Goal: Information Seeking & Learning: Learn about a topic

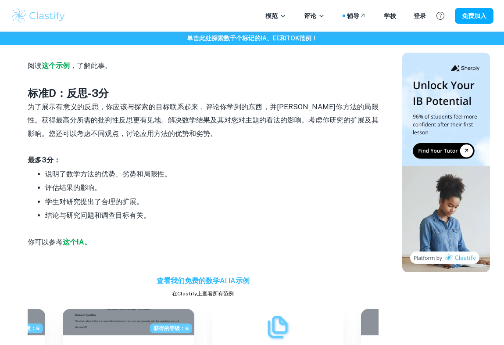
scroll to position [939, 0]
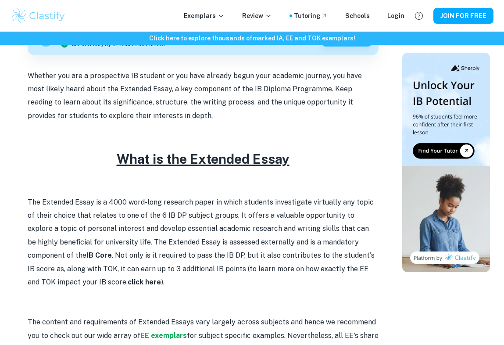
scroll to position [301, 0]
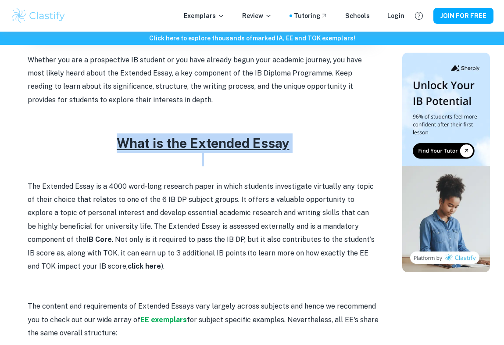
drag, startPoint x: 114, startPoint y: 148, endPoint x: 291, endPoint y: 160, distance: 177.6
click at [291, 160] on p at bounding box center [203, 159] width 351 height 13
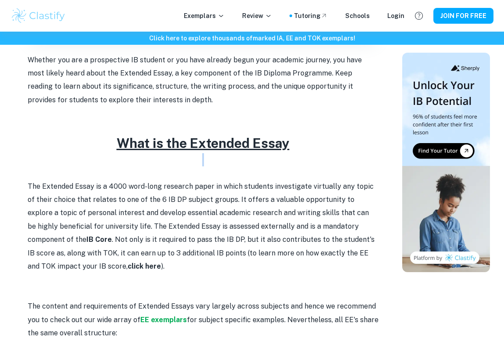
drag, startPoint x: 292, startPoint y: 158, endPoint x: 96, endPoint y: 160, distance: 196.0
click at [96, 159] on p at bounding box center [203, 159] width 351 height 13
drag, startPoint x: 111, startPoint y: 143, endPoint x: 151, endPoint y: 146, distance: 40.4
click at [151, 146] on h2 "What is the Extended Essay" at bounding box center [203, 143] width 351 height 20
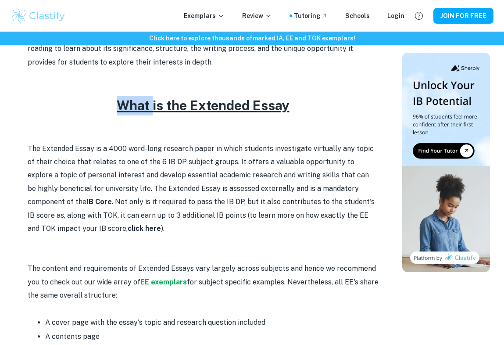
scroll to position [342, 0]
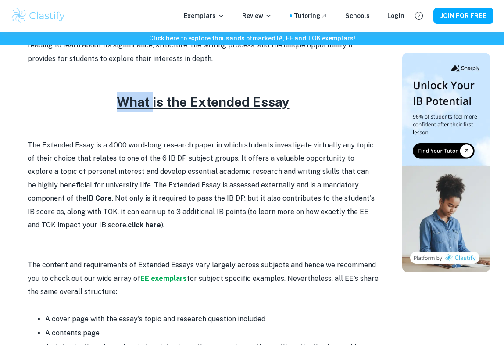
drag, startPoint x: 27, startPoint y: 145, endPoint x: 135, endPoint y: 225, distance: 134.1
click at [135, 225] on p "The Extended Essay is a 4000 word-long research paper in which students investi…" at bounding box center [203, 185] width 351 height 93
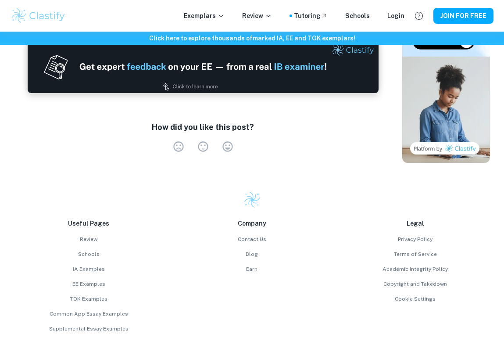
scroll to position [1892, 0]
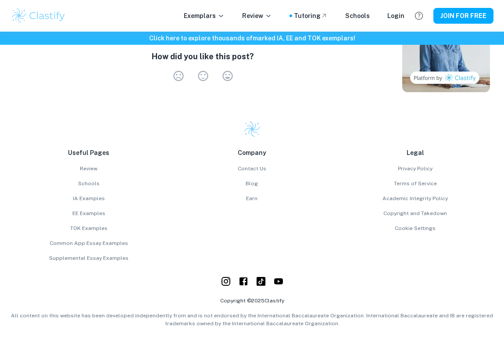
scroll to position [1750, 0]
